Goal: Information Seeking & Learning: Learn about a topic

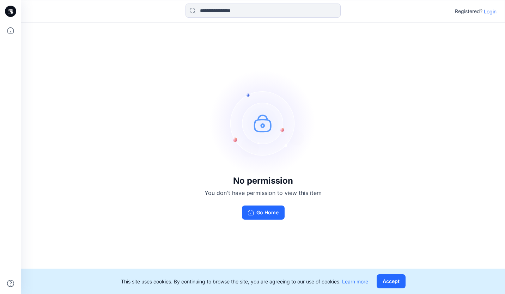
click at [496, 14] on p "Login" at bounding box center [490, 11] width 13 height 7
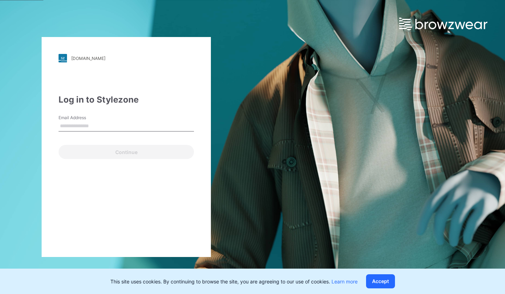
click at [148, 126] on input "Email Address" at bounding box center [127, 126] width 136 height 11
type input "**********"
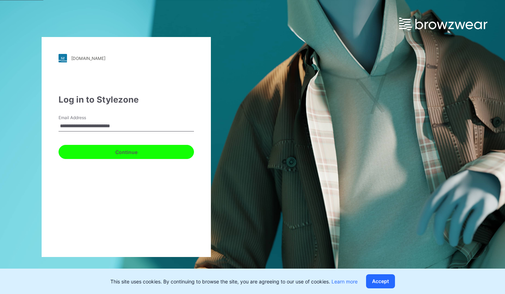
click at [134, 148] on button "Continue" at bounding box center [127, 152] width 136 height 14
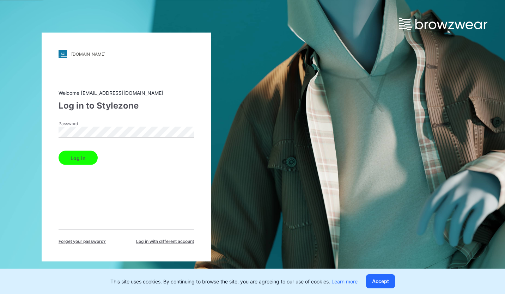
click at [85, 160] on button "Log in" at bounding box center [78, 158] width 39 height 14
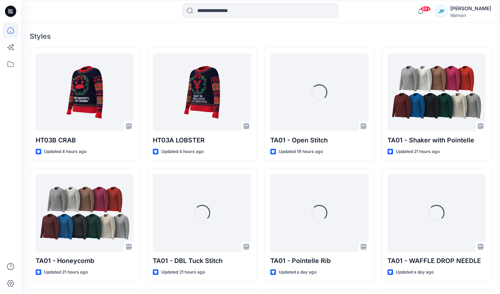
scroll to position [186, 0]
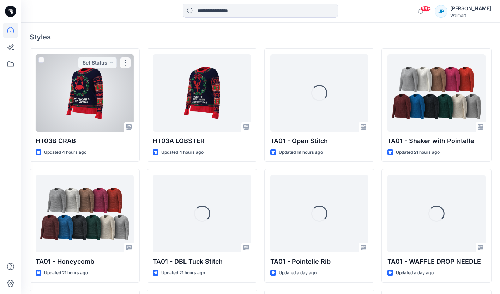
click at [95, 98] on div at bounding box center [85, 93] width 98 height 78
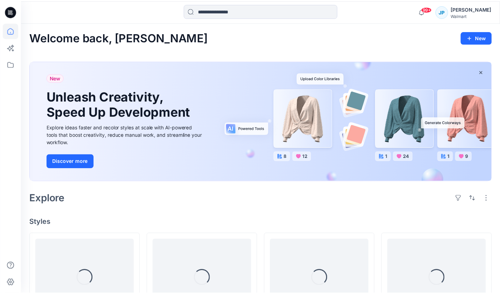
scroll to position [186, 0]
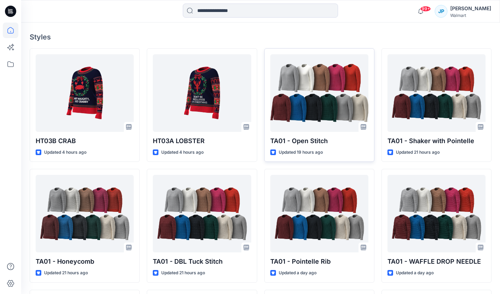
click at [322, 98] on div at bounding box center [319, 93] width 98 height 78
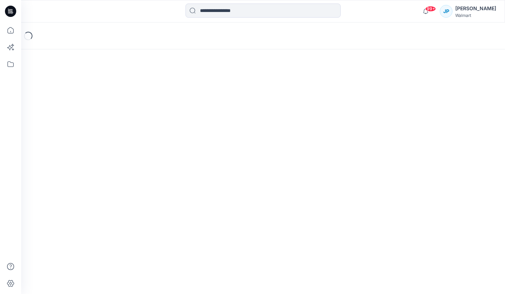
click at [321, 96] on div "Loading..." at bounding box center [263, 159] width 484 height 272
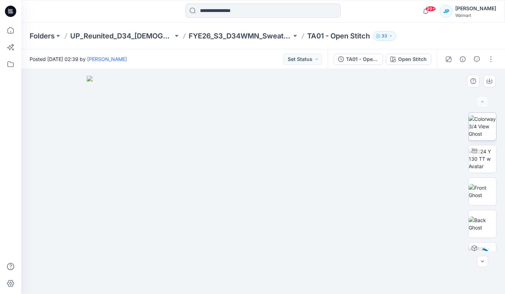
click at [485, 129] on img at bounding box center [483, 126] width 28 height 22
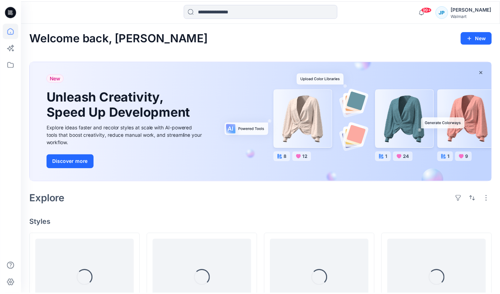
scroll to position [186, 0]
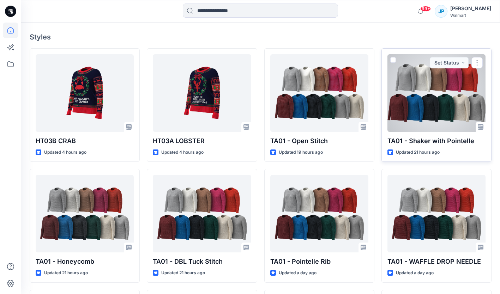
click at [444, 101] on div at bounding box center [437, 93] width 98 height 78
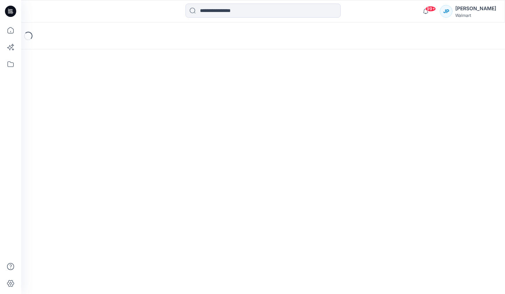
click at [444, 101] on div "Loading..." at bounding box center [263, 159] width 484 height 272
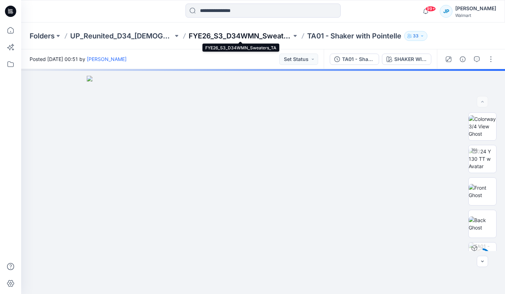
click at [273, 35] on p "FYE26_S3_D34WMN_Sweaters_TA" at bounding box center [240, 36] width 103 height 10
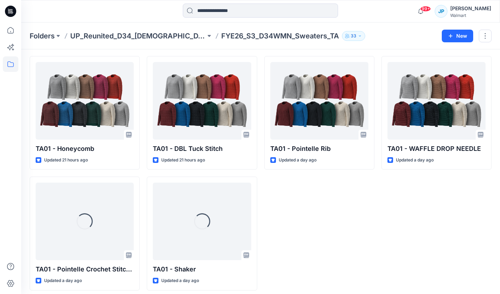
scroll to position [149, 0]
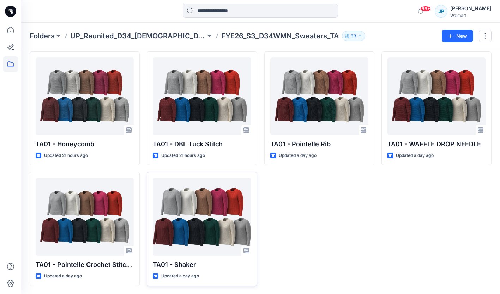
click at [199, 227] on div at bounding box center [202, 217] width 98 height 78
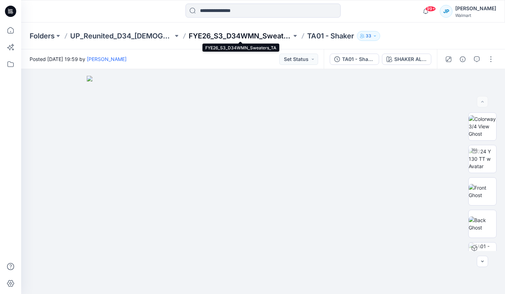
click at [248, 38] on p "FYE26_S3_D34WMN_Sweaters_TA" at bounding box center [240, 36] width 103 height 10
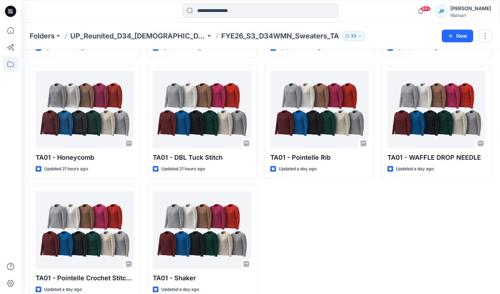
scroll to position [149, 0]
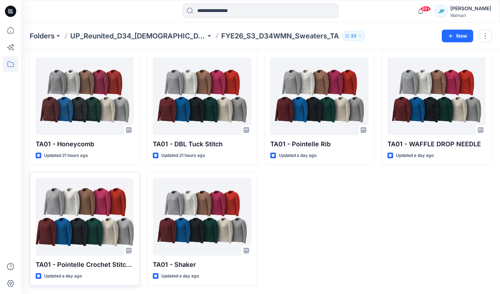
click at [100, 221] on div at bounding box center [85, 217] width 98 height 78
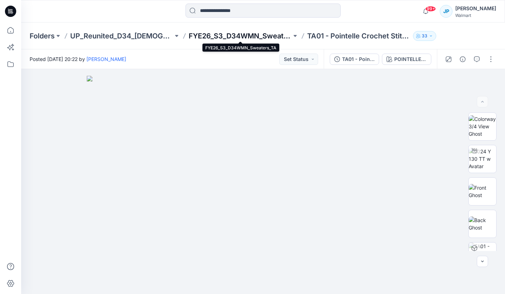
click at [255, 34] on p "FYE26_S3_D34WMN_Sweaters_TA" at bounding box center [240, 36] width 103 height 10
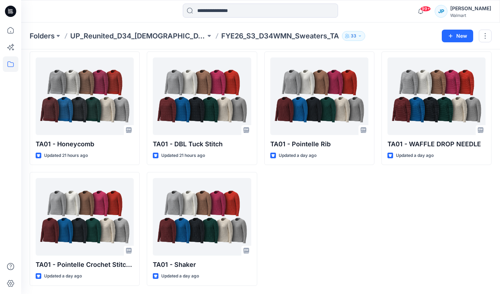
scroll to position [149, 0]
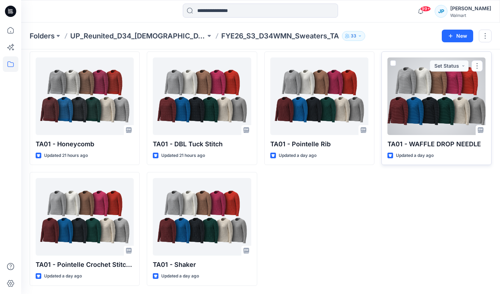
click at [417, 109] on div at bounding box center [437, 97] width 98 height 78
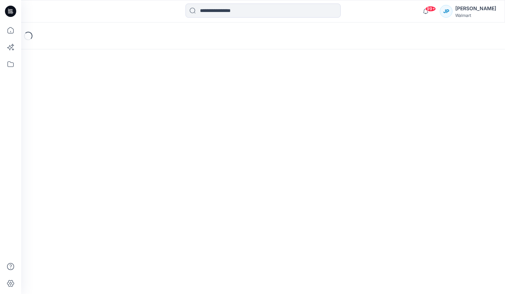
click at [417, 109] on div "Loading..." at bounding box center [263, 159] width 484 height 272
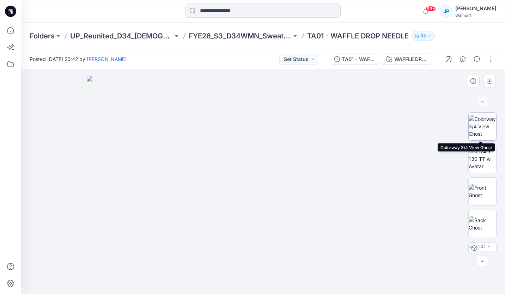
click at [484, 132] on img at bounding box center [483, 126] width 28 height 22
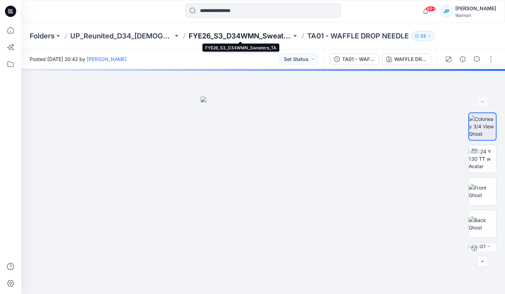
click at [253, 37] on p "FYE26_S3_D34WMN_Sweaters_TA" at bounding box center [240, 36] width 103 height 10
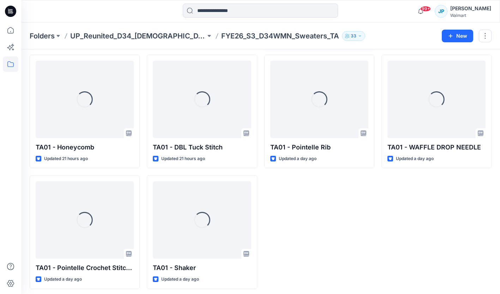
scroll to position [149, 0]
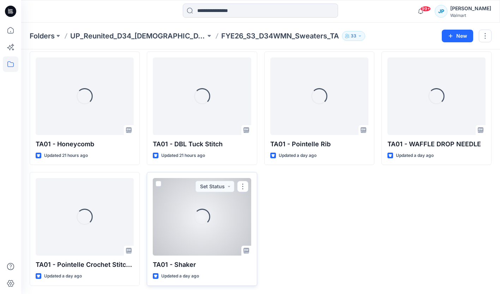
click at [218, 209] on div "Loading..." at bounding box center [202, 217] width 98 height 78
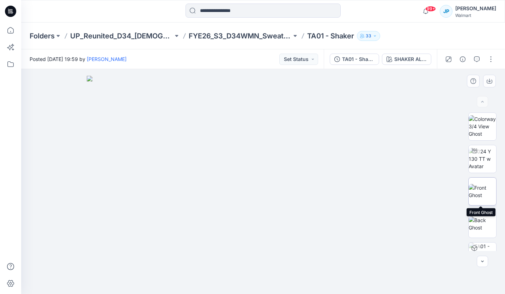
click at [484, 191] on img at bounding box center [483, 191] width 28 height 15
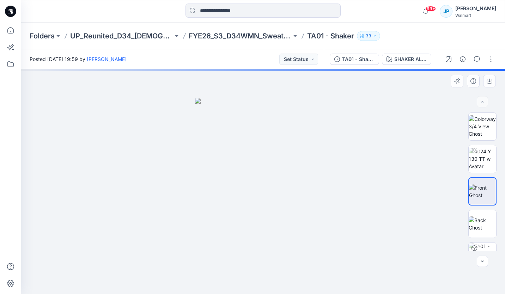
click at [484, 191] on img at bounding box center [482, 191] width 27 height 15
click at [481, 191] on img at bounding box center [482, 191] width 27 height 15
click at [479, 195] on img at bounding box center [482, 191] width 27 height 15
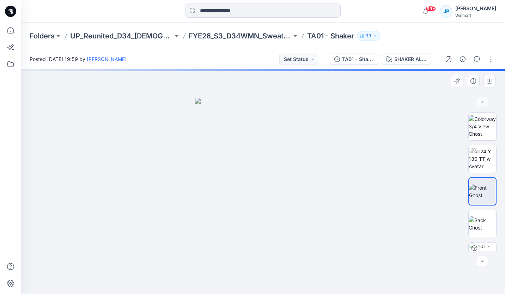
click at [487, 196] on img at bounding box center [482, 191] width 27 height 15
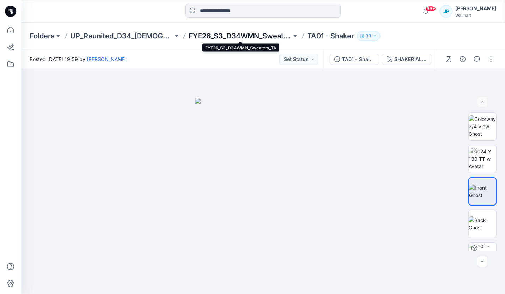
click at [263, 35] on p "FYE26_S3_D34WMN_Sweaters_TA" at bounding box center [240, 36] width 103 height 10
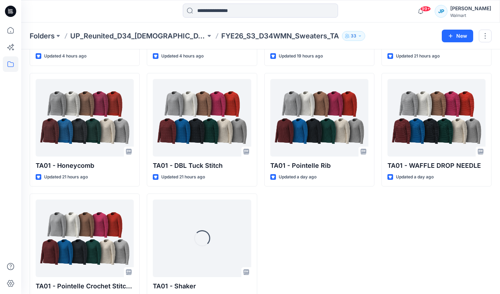
scroll to position [113, 0]
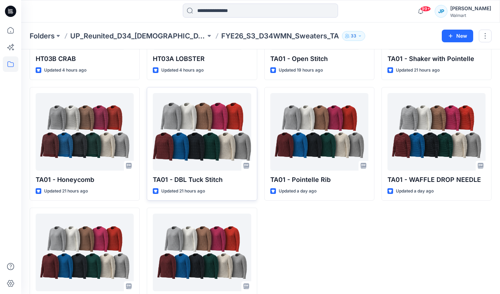
click at [227, 130] on div at bounding box center [202, 132] width 98 height 78
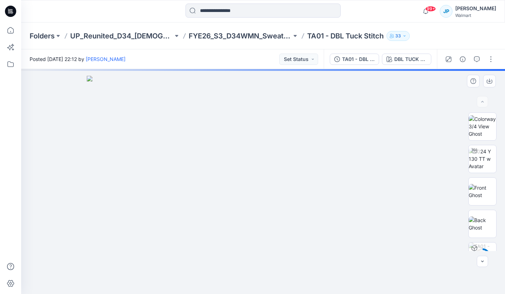
click at [163, 147] on img at bounding box center [263, 185] width 353 height 218
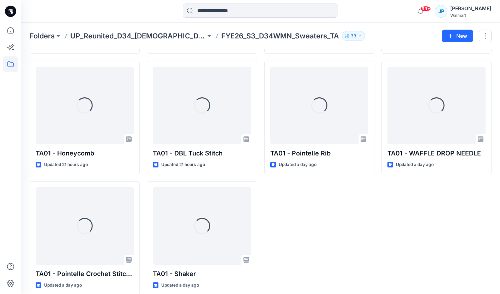
scroll to position [149, 0]
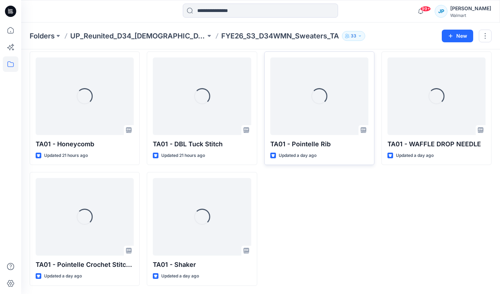
click at [322, 120] on div "Loading..." at bounding box center [319, 97] width 98 height 78
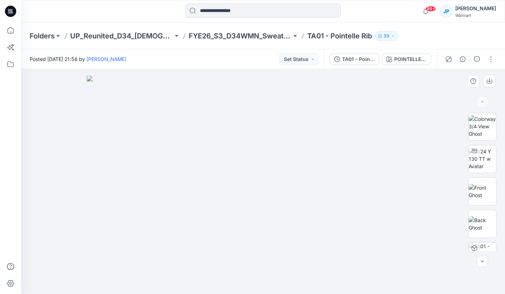
click at [197, 123] on img at bounding box center [263, 185] width 353 height 218
click at [363, 124] on img at bounding box center [263, 185] width 353 height 218
click at [410, 218] on img at bounding box center [263, 185] width 353 height 218
click at [350, 137] on img at bounding box center [263, 185] width 353 height 218
click at [343, 137] on img at bounding box center [263, 185] width 353 height 218
